Goal: Information Seeking & Learning: Understand process/instructions

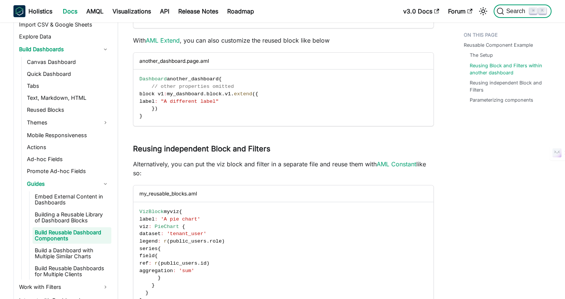
click at [507, 11] on span "Search" at bounding box center [517, 11] width 26 height 7
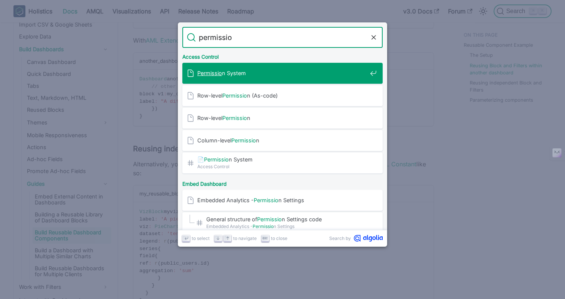
type input "permission"
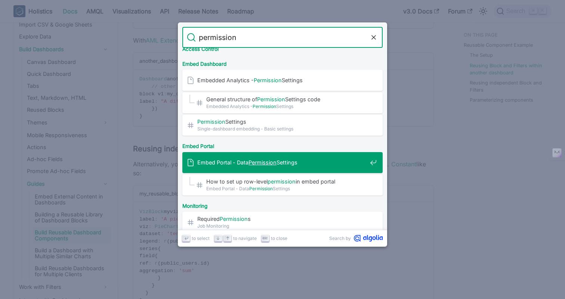
scroll to position [118, 0]
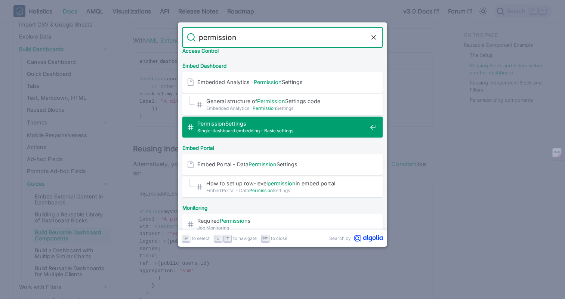
click at [324, 126] on span "Permission Settings​" at bounding box center [282, 123] width 170 height 7
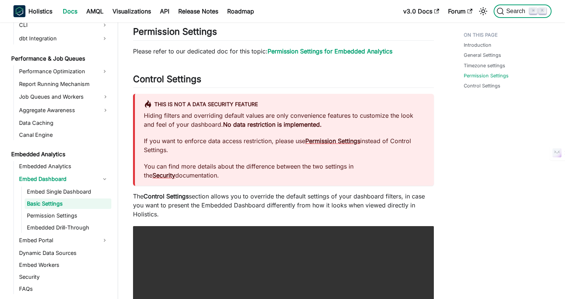
scroll to position [878, 0]
click at [507, 15] on span "Search" at bounding box center [517, 11] width 26 height 7
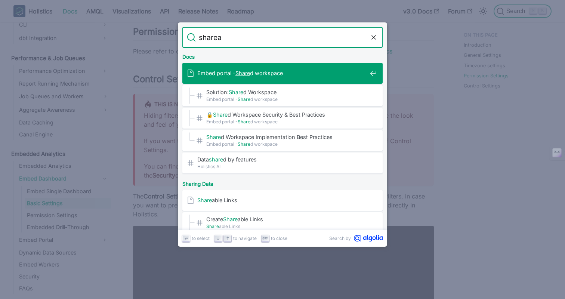
type input "shareab"
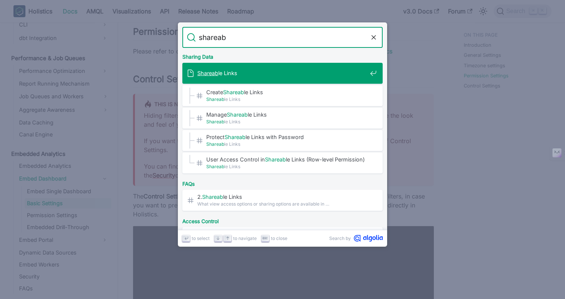
click at [294, 69] on div "Shareab le Links" at bounding box center [285, 73] width 196 height 21
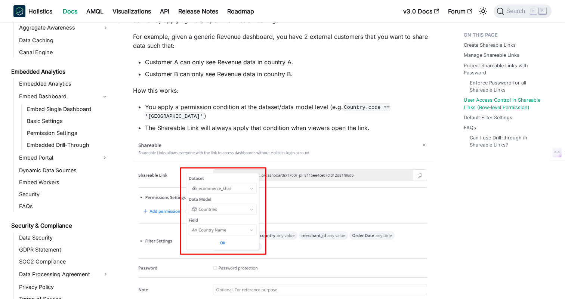
scroll to position [1072, 0]
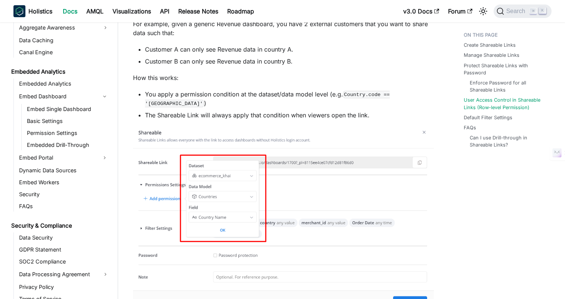
click at [237, 95] on li "You apply a permission condition at the dataset/data model level (e.g. Country.…" at bounding box center [289, 99] width 289 height 18
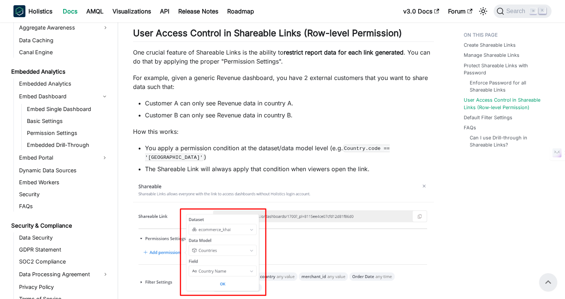
scroll to position [1012, 0]
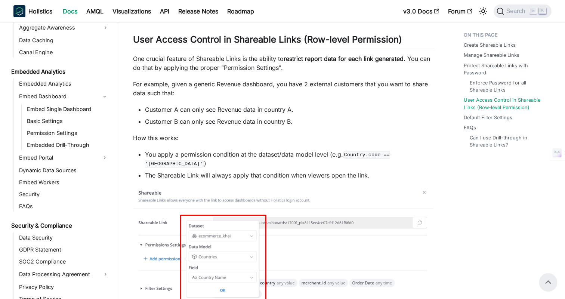
click at [325, 80] on p "For example, given a generic Revenue dashboard, you have 2 external customers t…" at bounding box center [283, 89] width 301 height 18
click at [316, 70] on p "One crucial feature of Shareable Links is the ability to restrict report data f…" at bounding box center [283, 63] width 301 height 18
click at [411, 41] on link "​" at bounding box center [406, 39] width 9 height 11
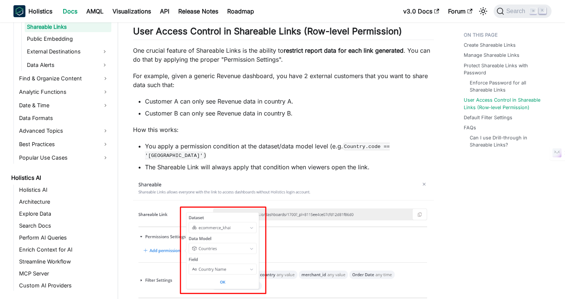
scroll to position [522, 0]
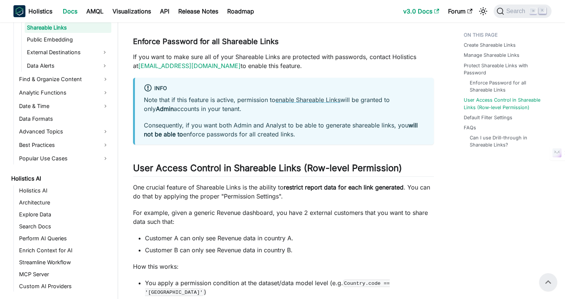
scroll to position [819, 0]
